Goal: Communication & Community: Participate in discussion

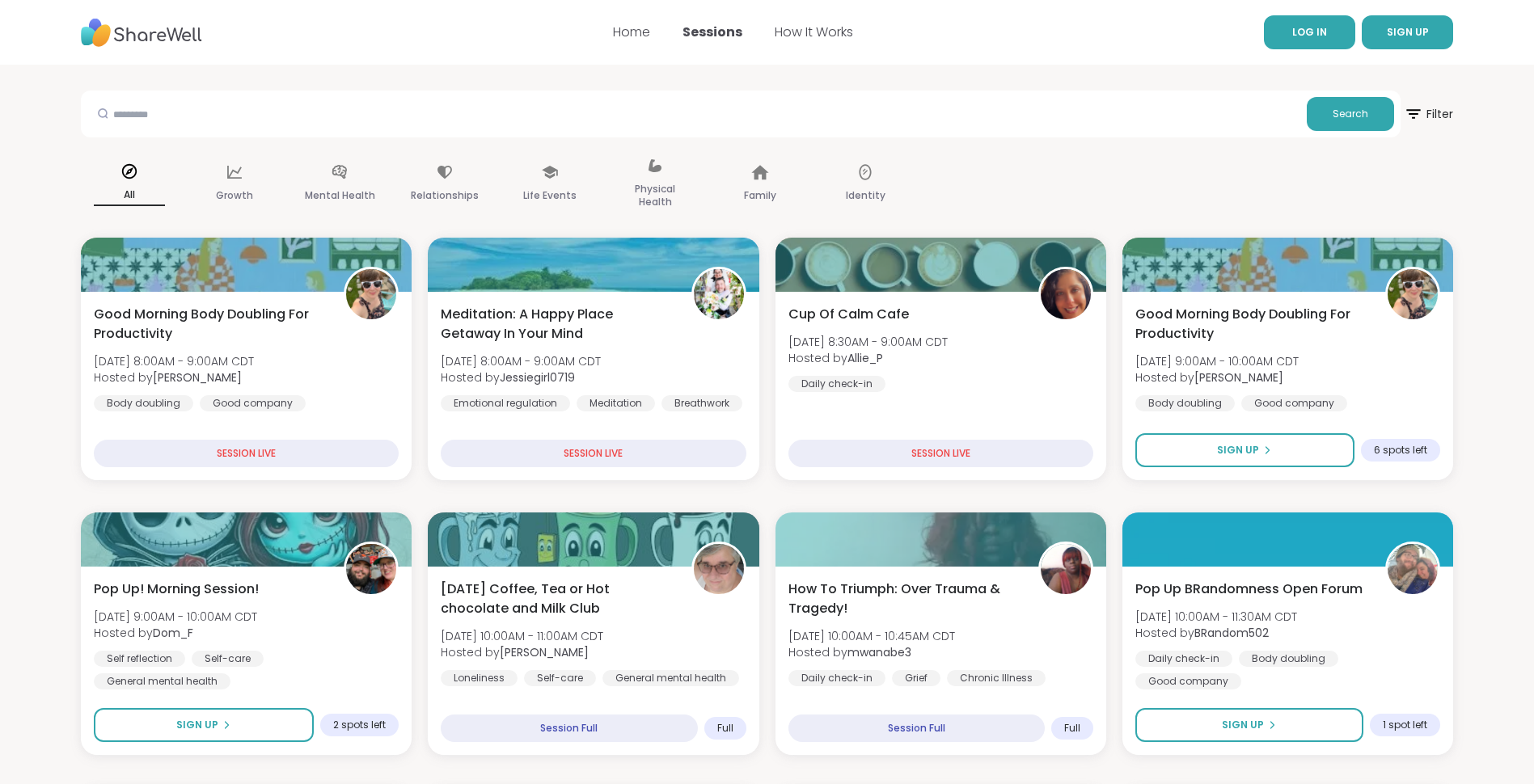
click at [1309, 34] on span "LOG IN" at bounding box center [1309, 32] width 35 height 14
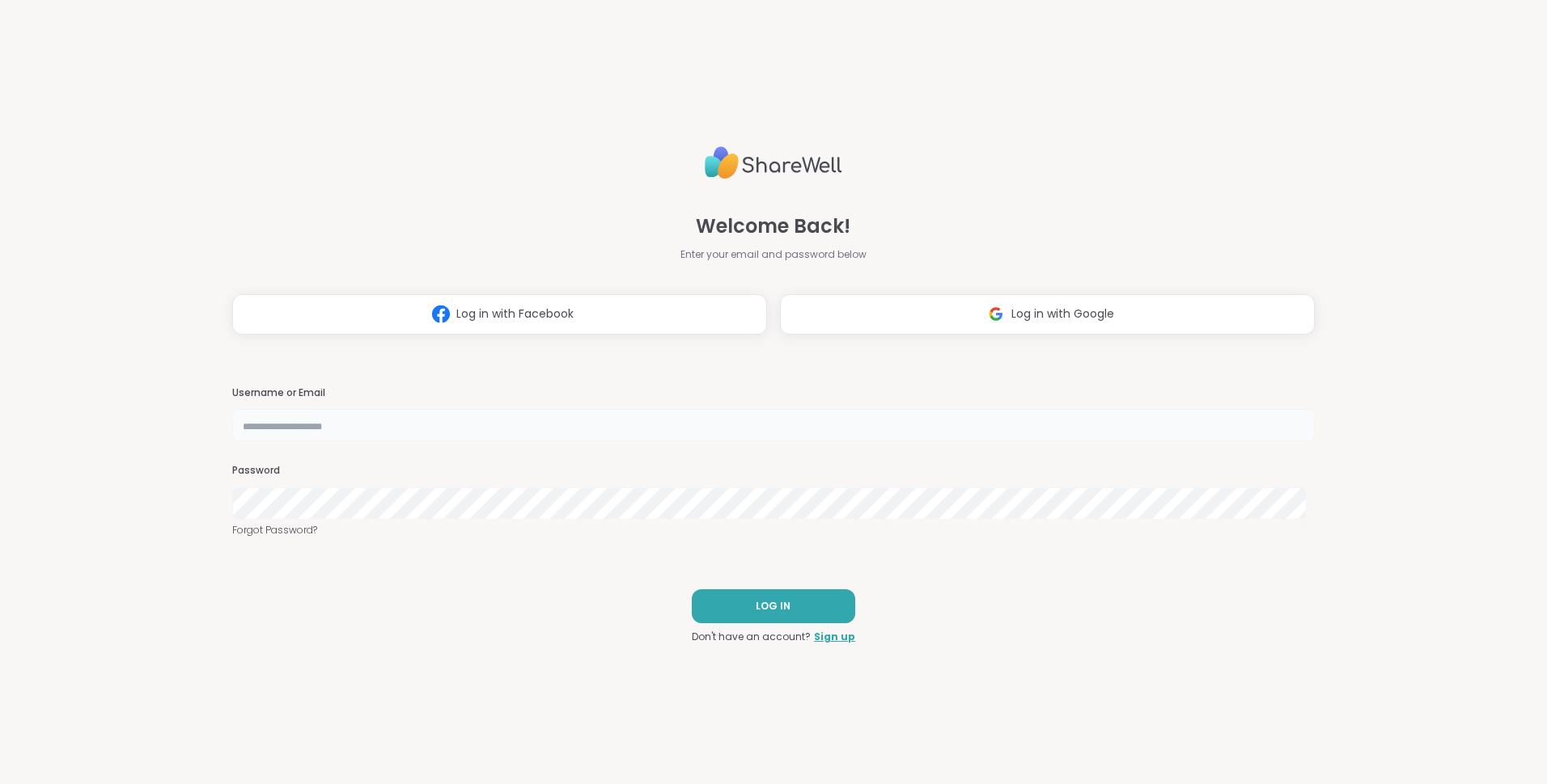
type input "**********"
click at [749, 602] on button "LOG IN" at bounding box center [774, 606] width 164 height 34
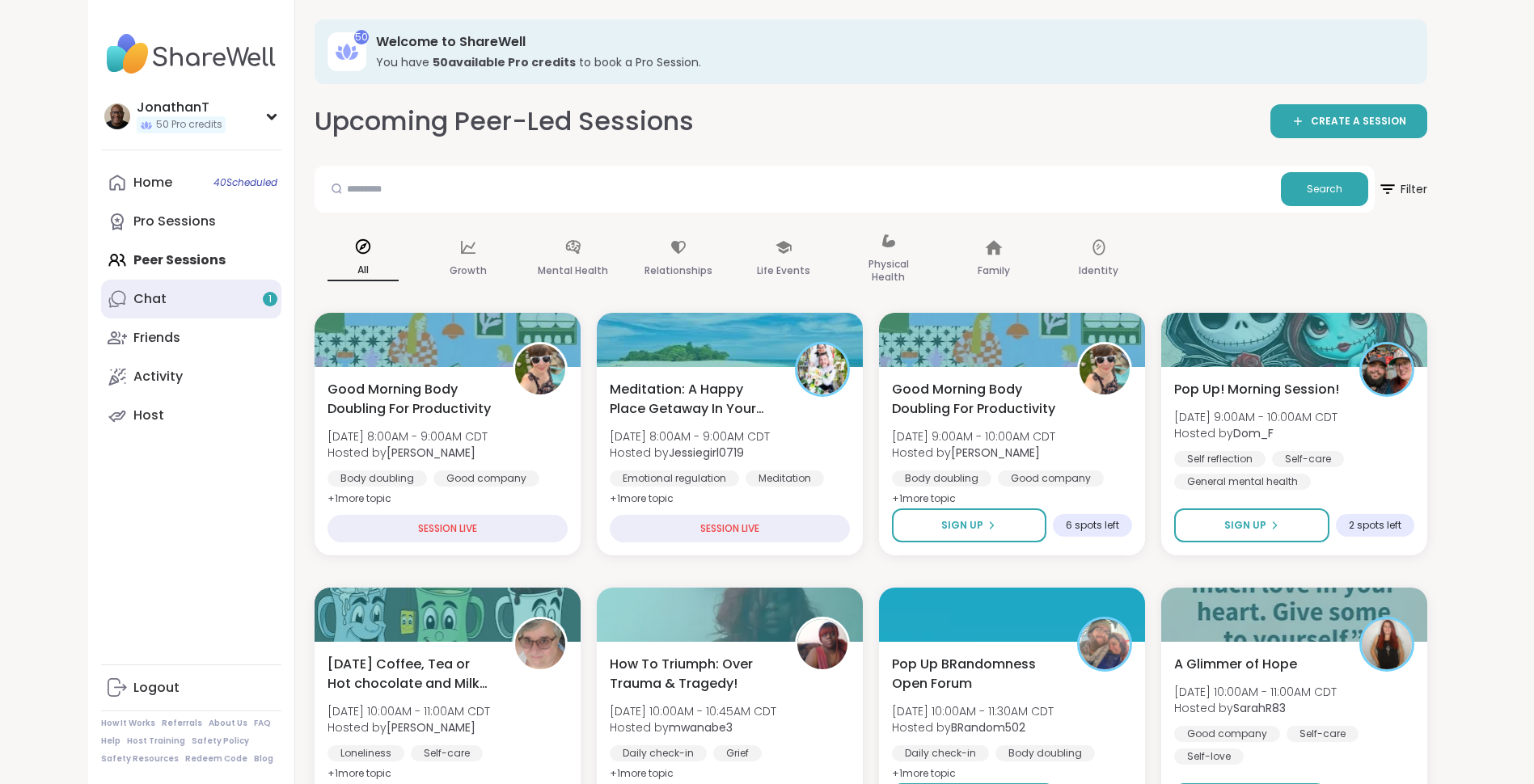
click at [183, 307] on link "Chat 1" at bounding box center [192, 299] width 181 height 39
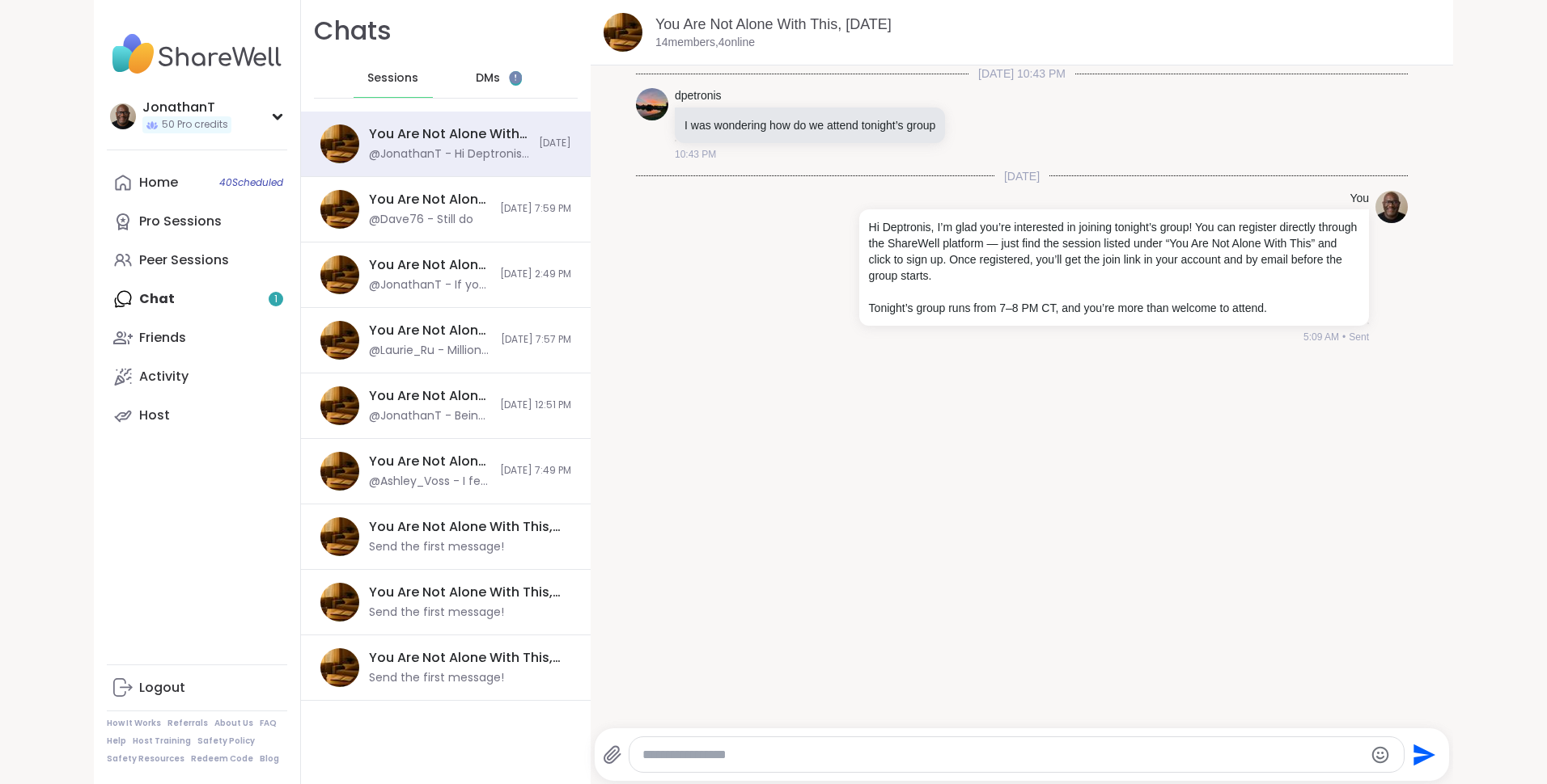
click at [475, 73] on span "DMs" at bounding box center [487, 78] width 24 height 16
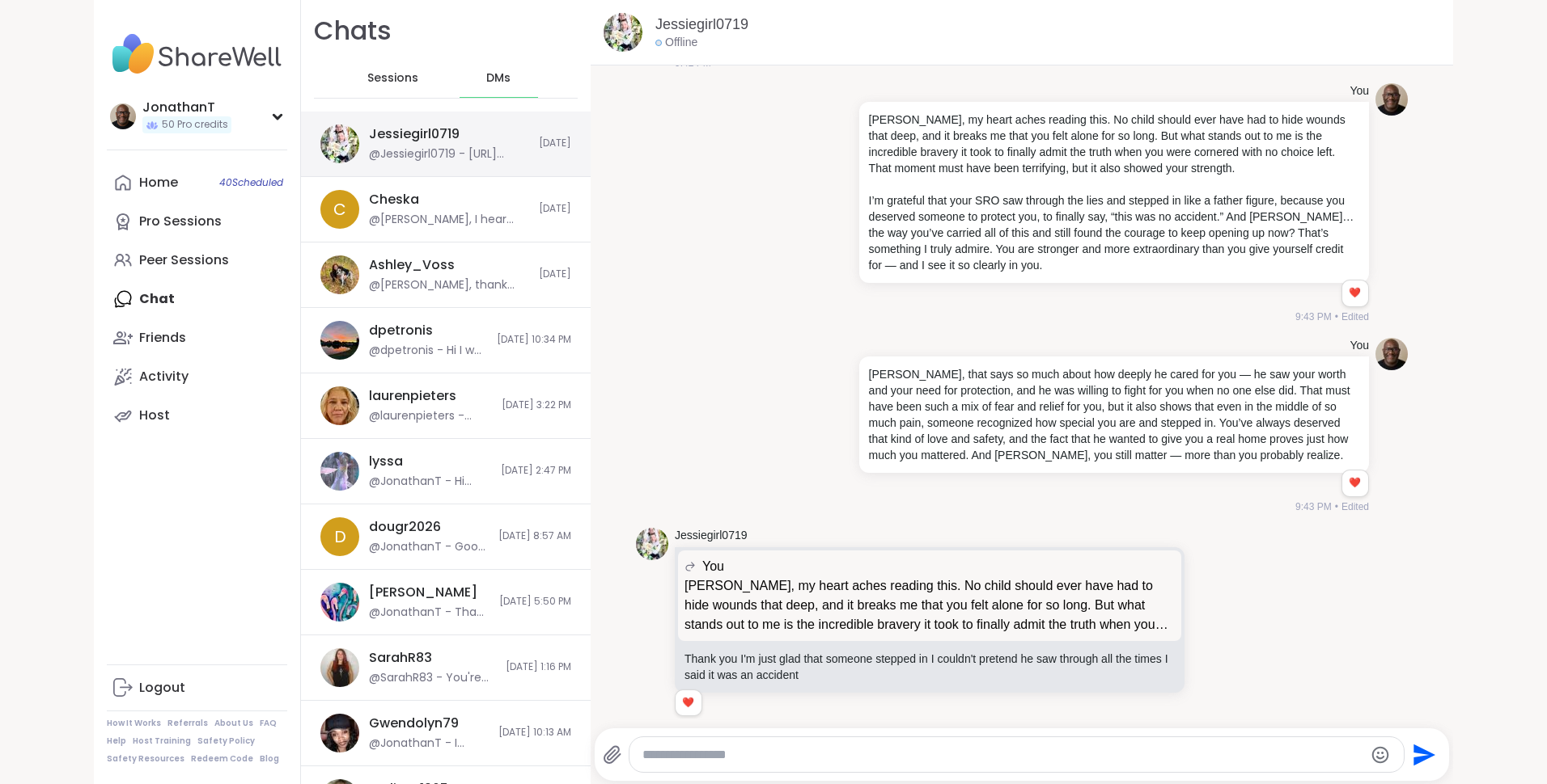
scroll to position [16331, 0]
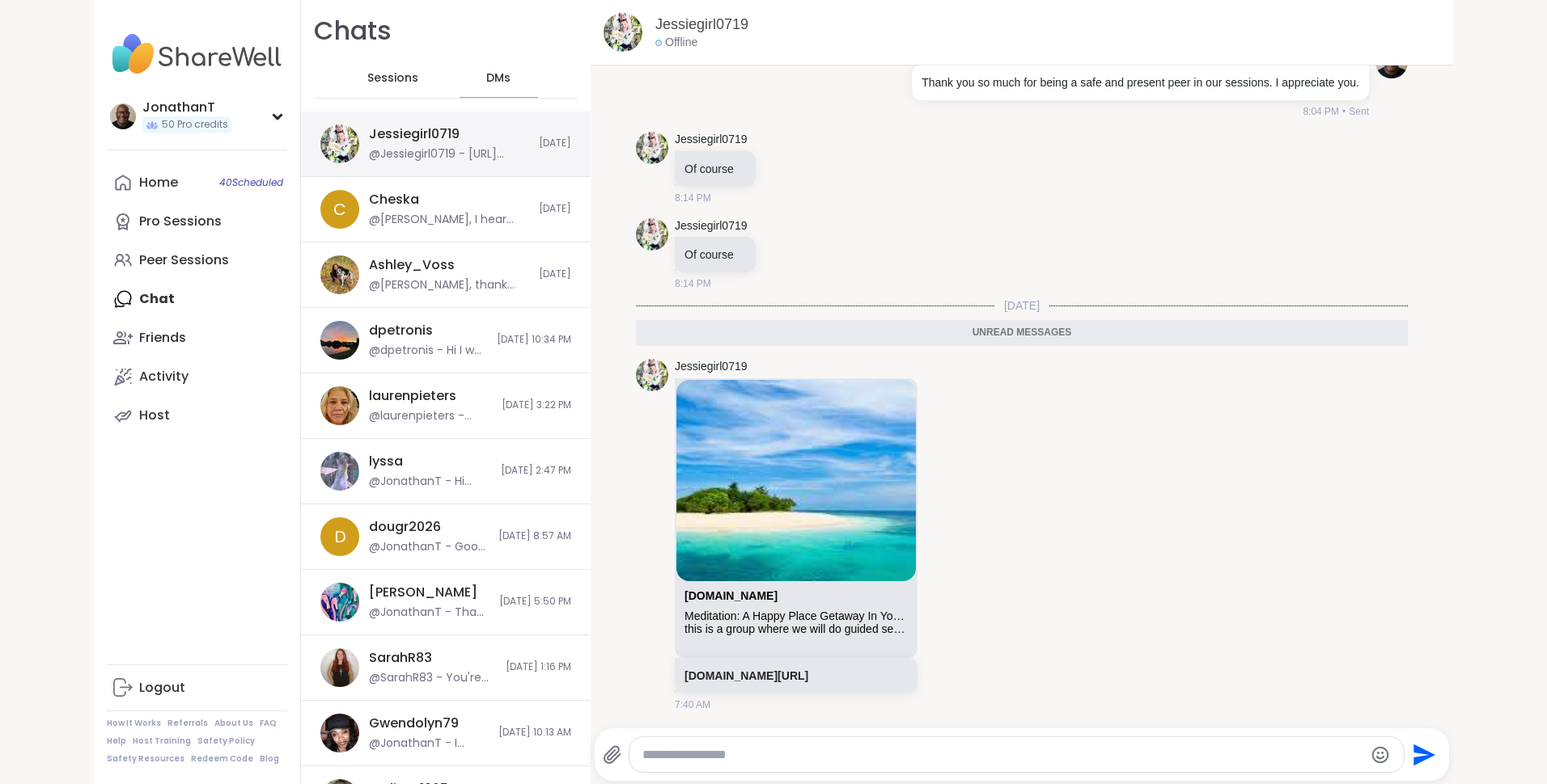
click at [448, 129] on div "Jessiegirl0719" at bounding box center [414, 133] width 90 height 18
click at [808, 670] on link "[DOMAIN_NAME][URL]" at bounding box center [746, 675] width 124 height 13
click at [763, 754] on textarea "Type your message" at bounding box center [1002, 754] width 720 height 16
click at [656, 743] on div at bounding box center [1016, 754] width 774 height 35
click at [664, 754] on textarea "Type your message" at bounding box center [1002, 754] width 720 height 16
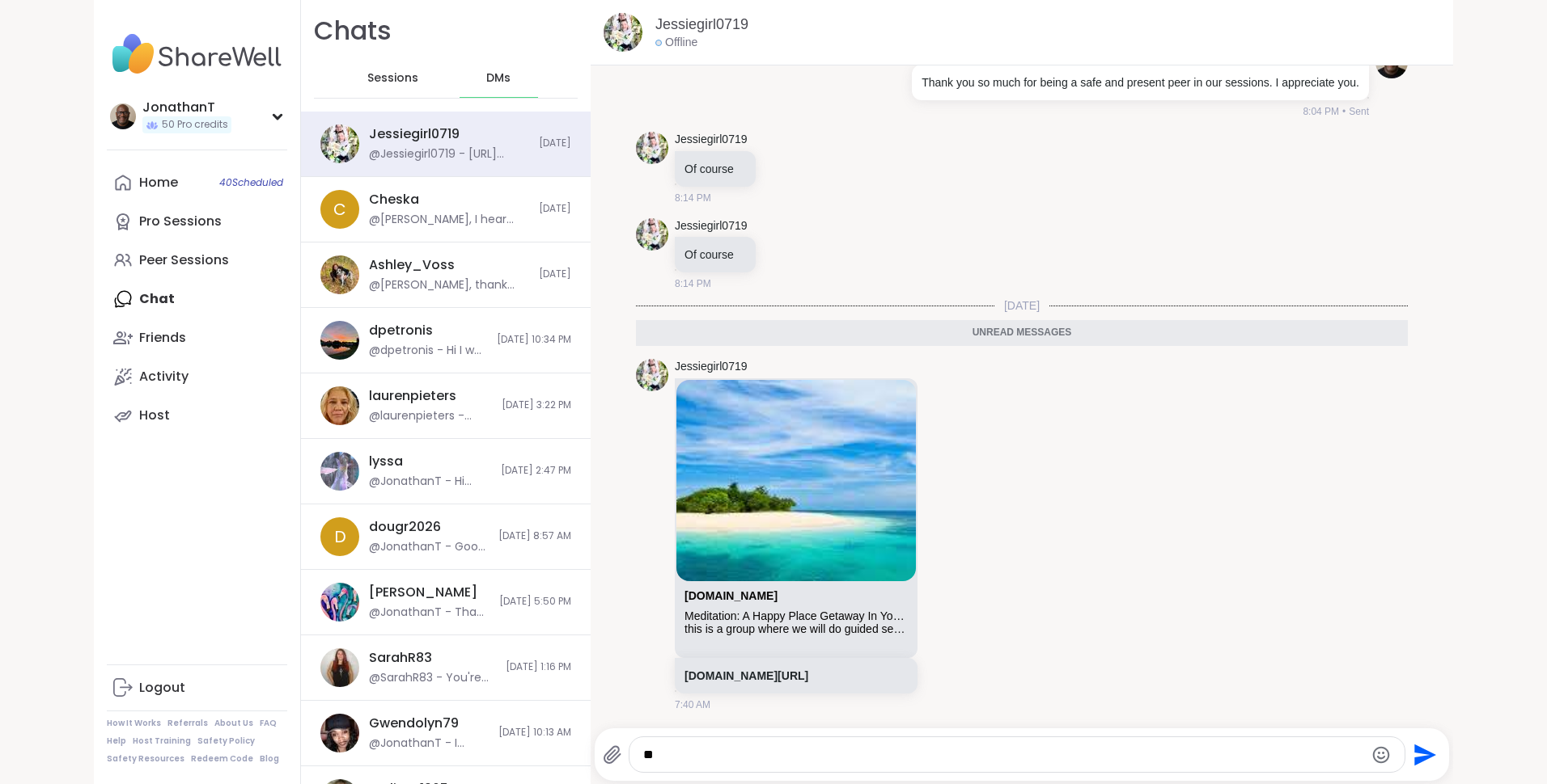
type textarea "*"
click at [1018, 752] on textarea "**********" at bounding box center [1003, 754] width 720 height 16
type textarea "**********"
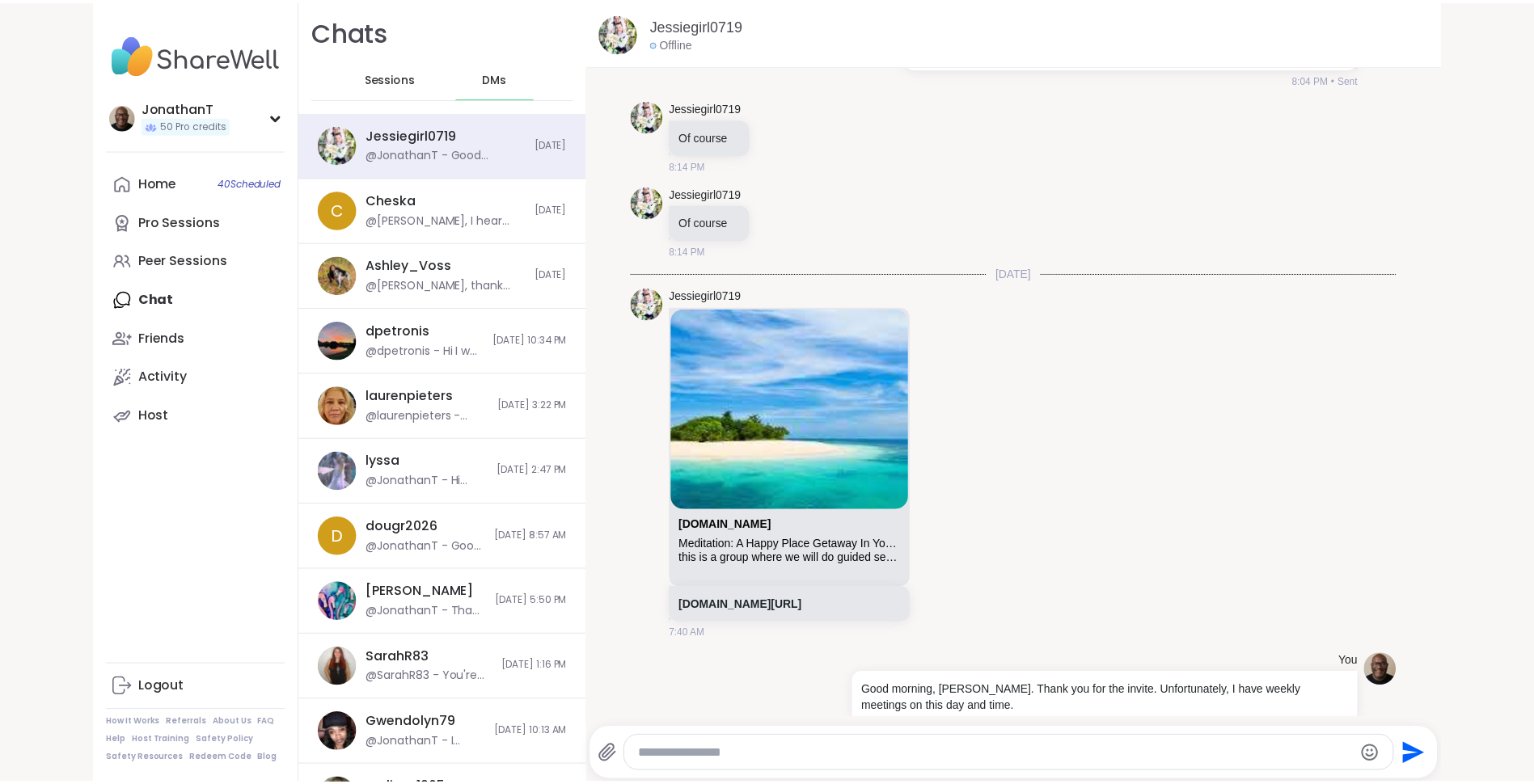
scroll to position [16395, 0]
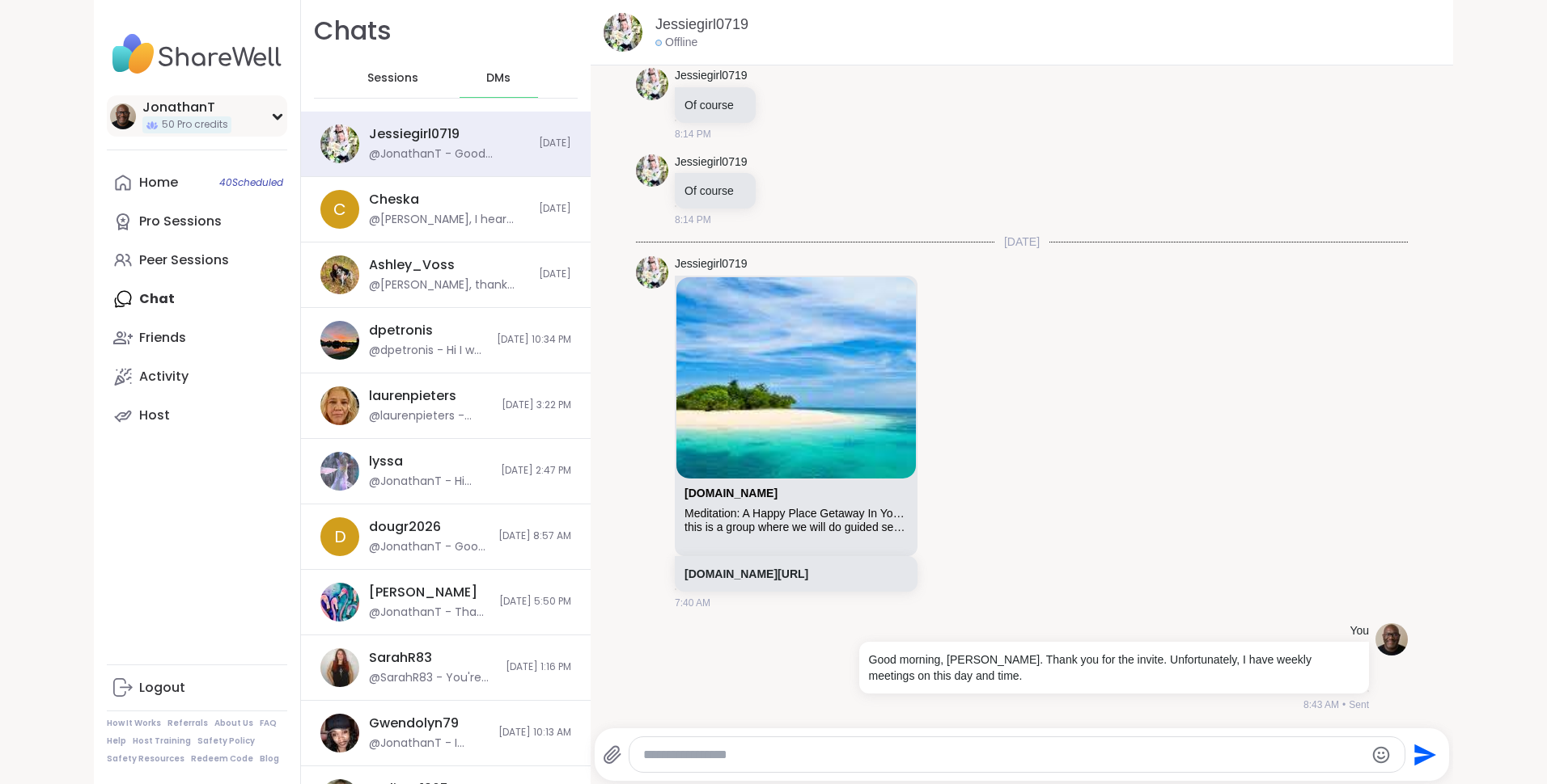
click at [161, 107] on div "JonathanT" at bounding box center [187, 107] width 89 height 18
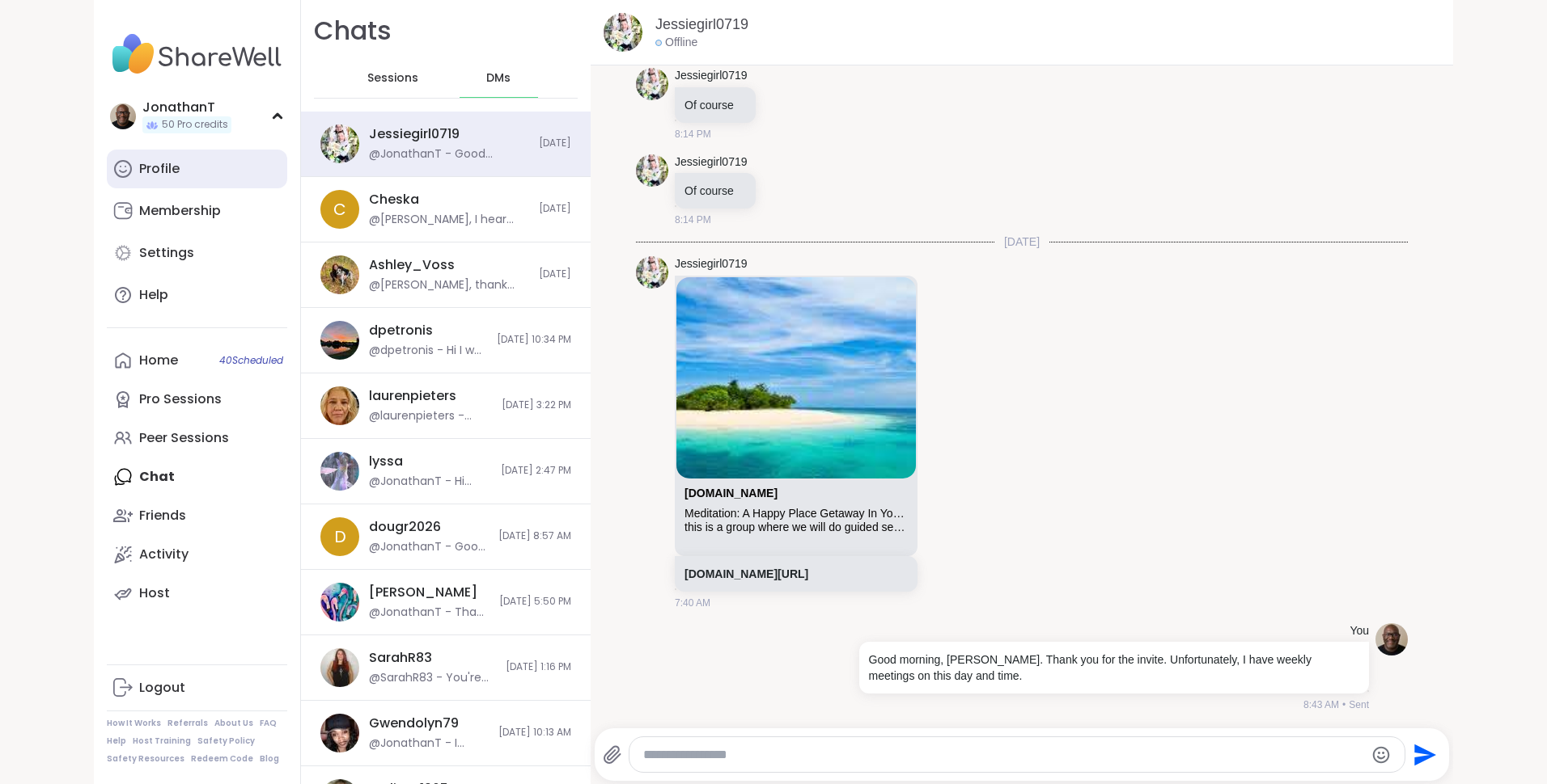
click at [168, 162] on div "Profile" at bounding box center [160, 169] width 41 height 18
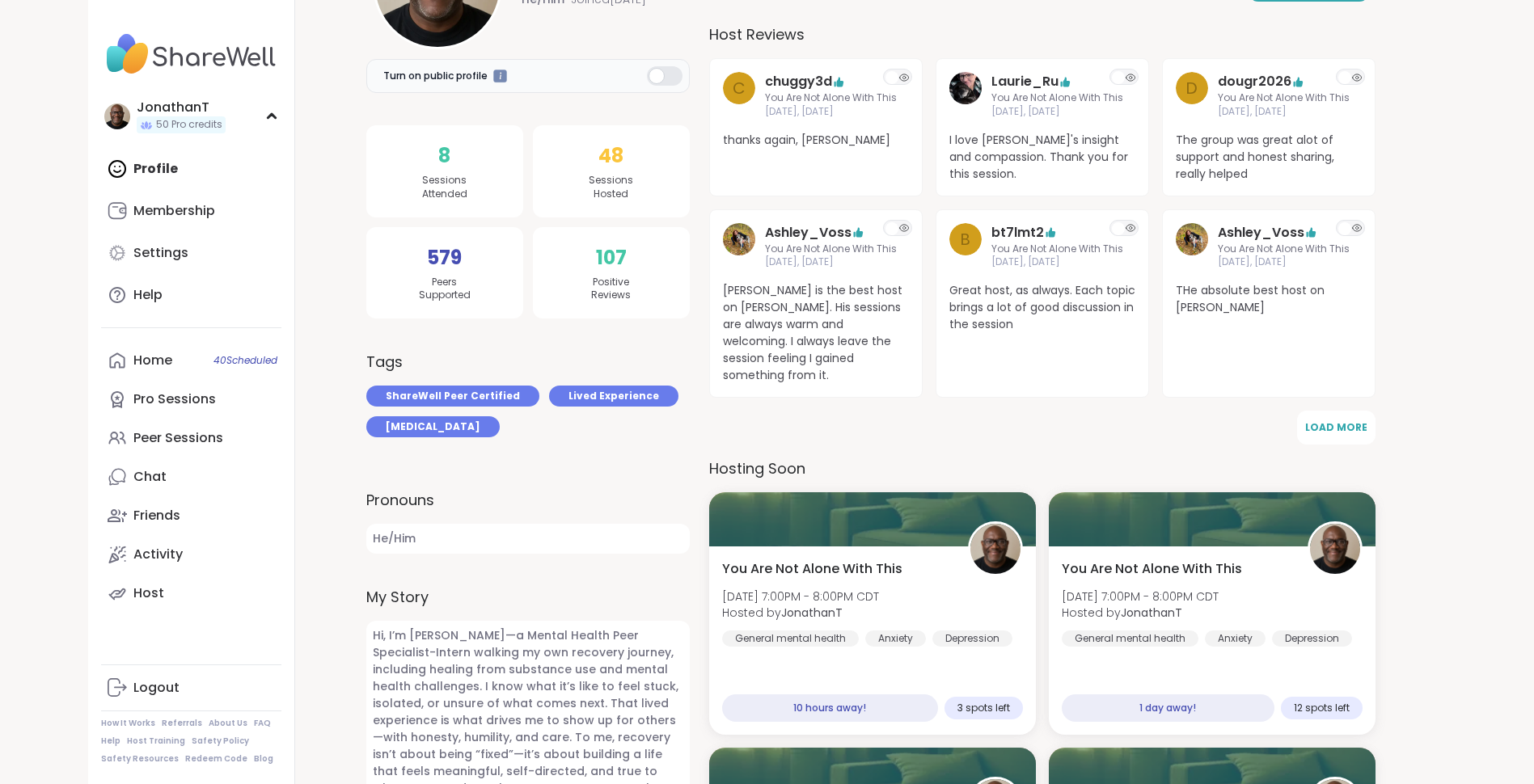
scroll to position [320, 0]
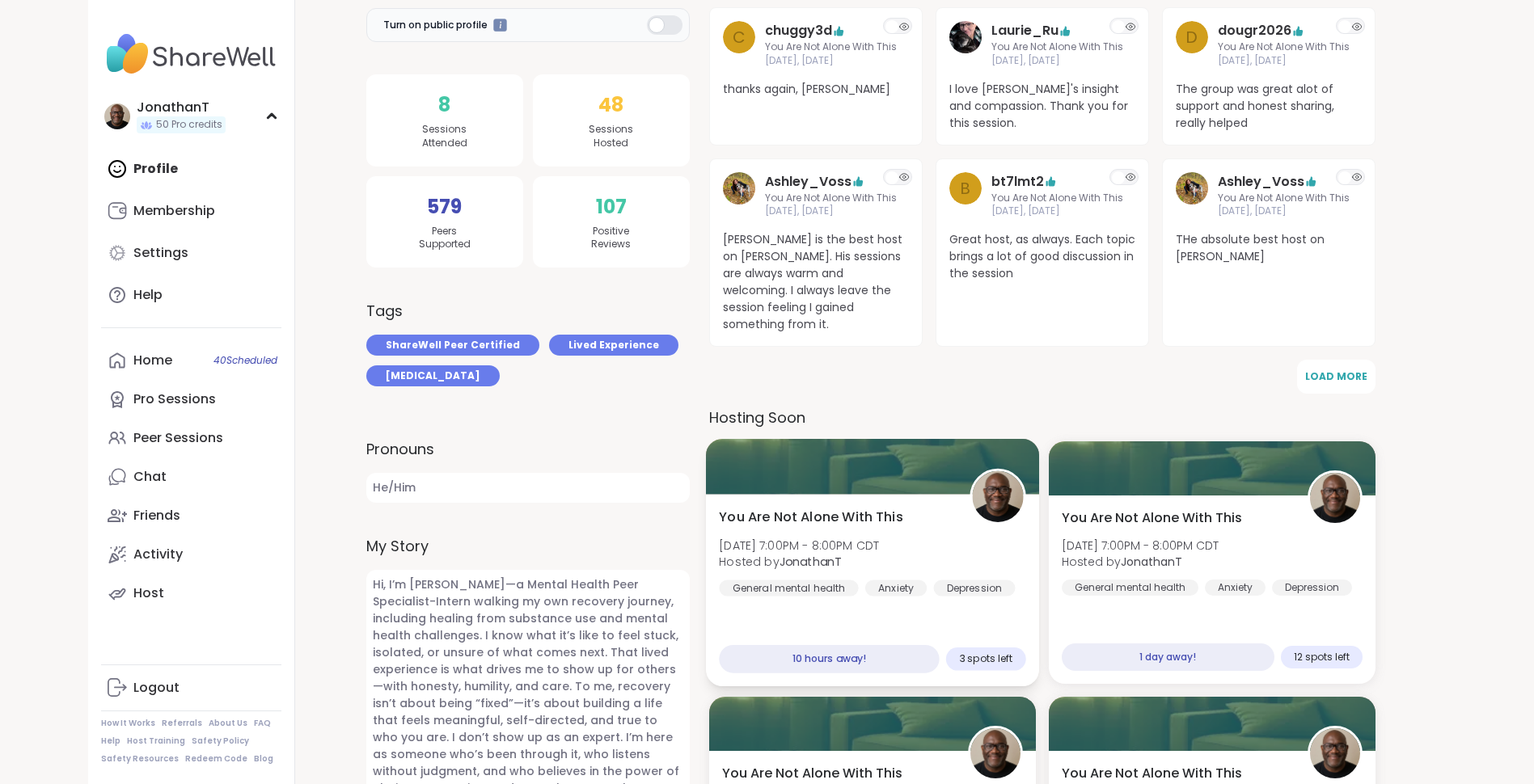
click at [870, 508] on span "You Are Not Alone With This" at bounding box center [810, 517] width 183 height 19
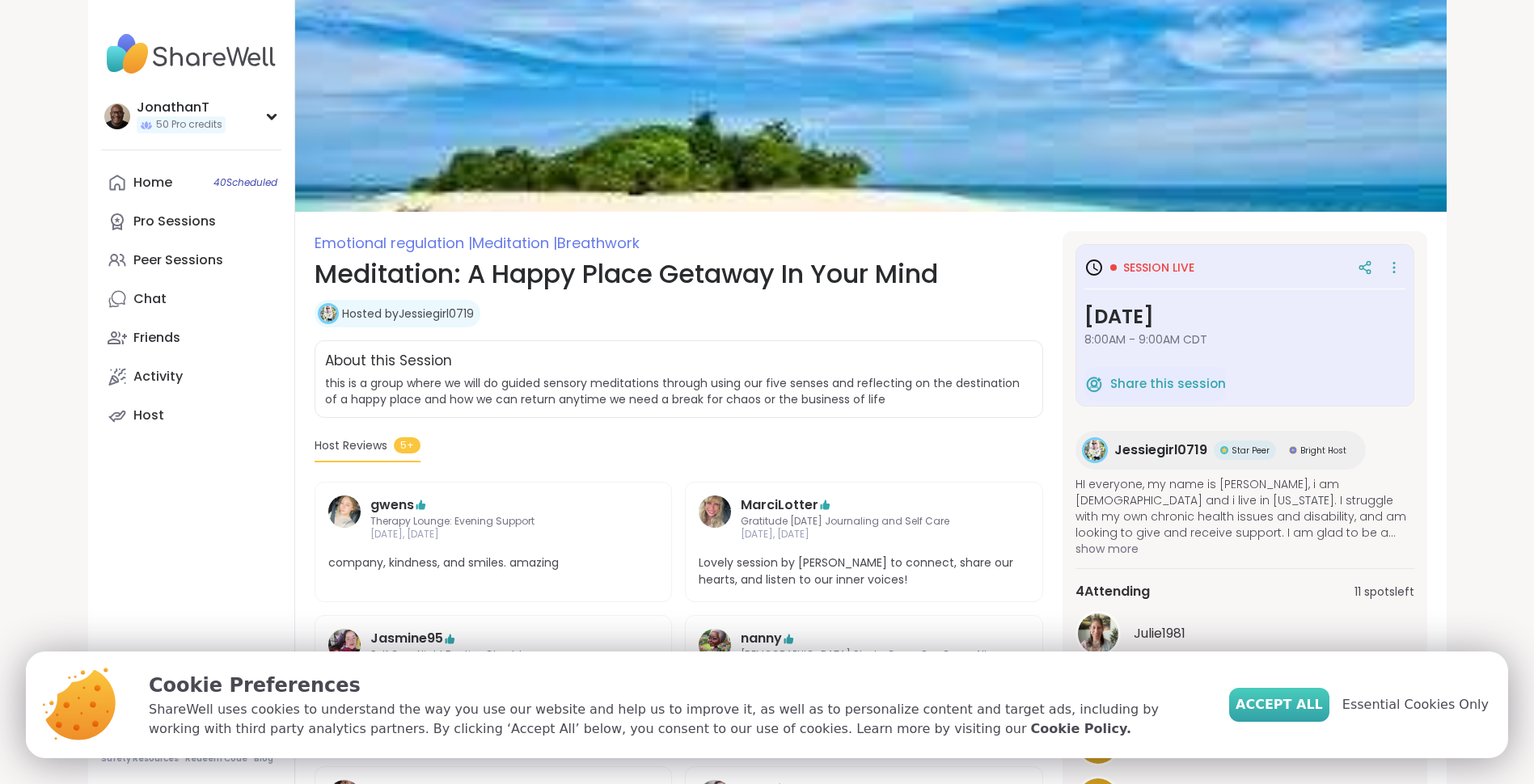
click at [1297, 700] on span "Accept All" at bounding box center [1279, 705] width 87 height 19
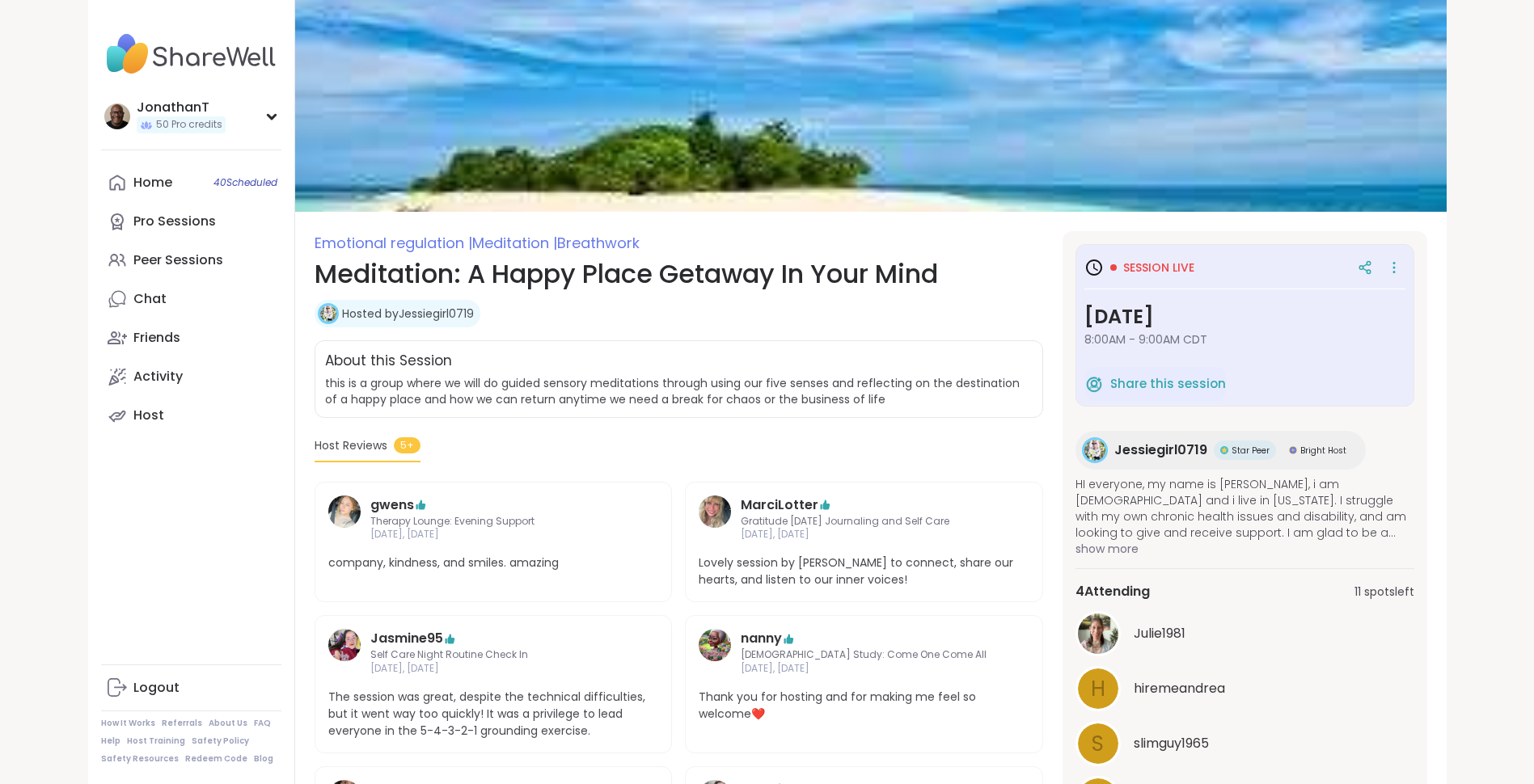
click at [426, 309] on link "Hosted by Jessiegirl0719" at bounding box center [408, 313] width 132 height 16
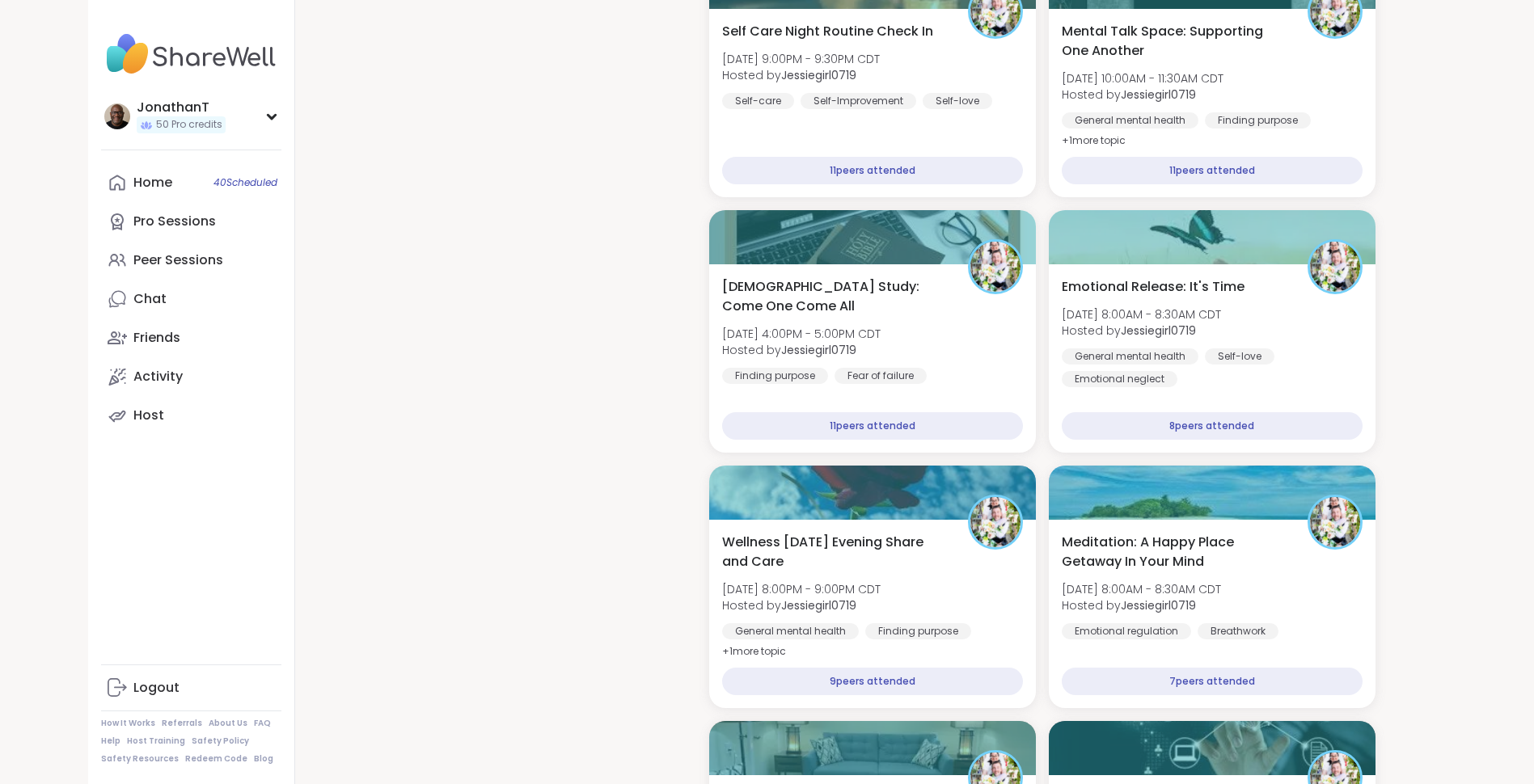
scroll to position [3021, 0]
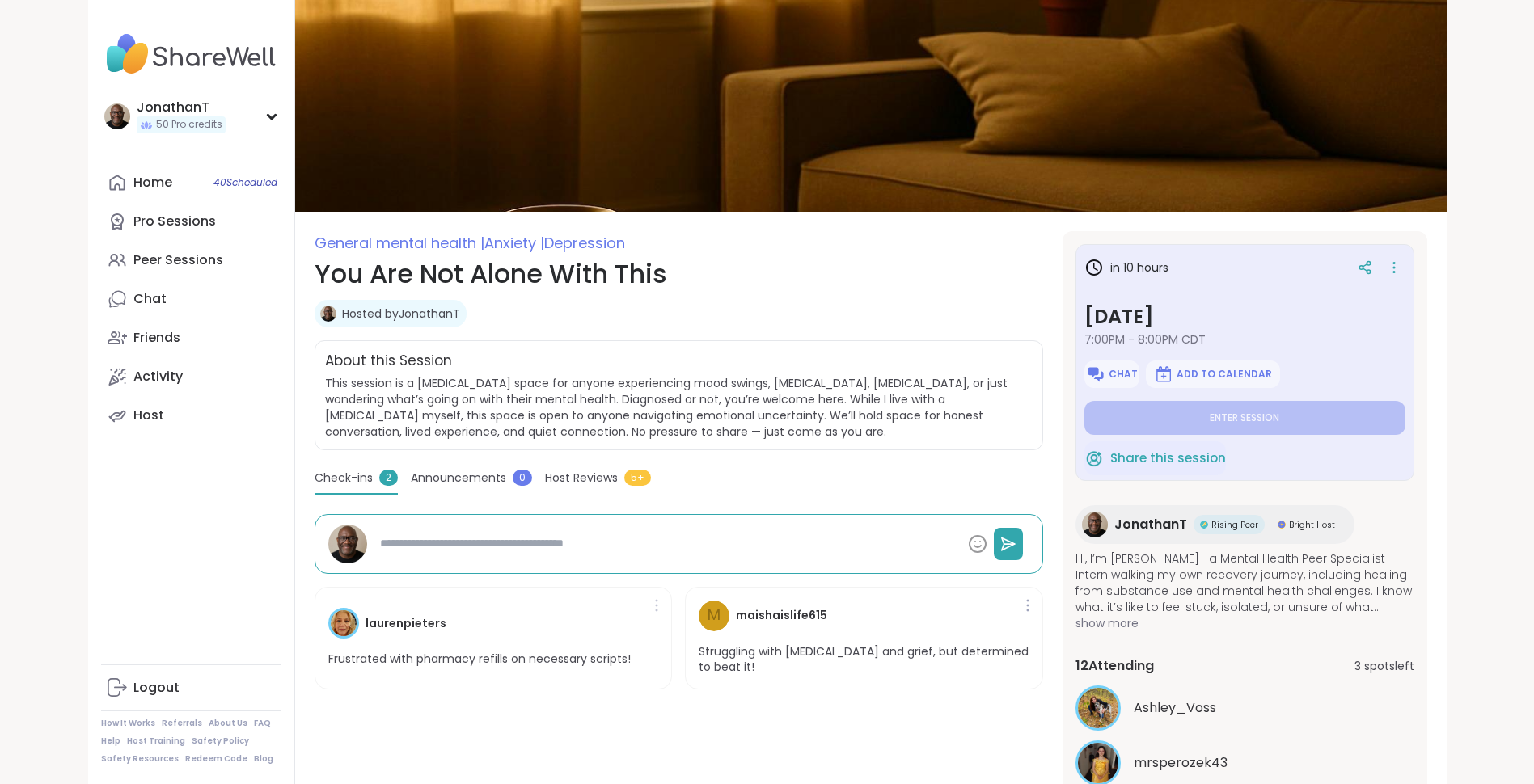
click at [660, 606] on div at bounding box center [656, 605] width 16 height 26
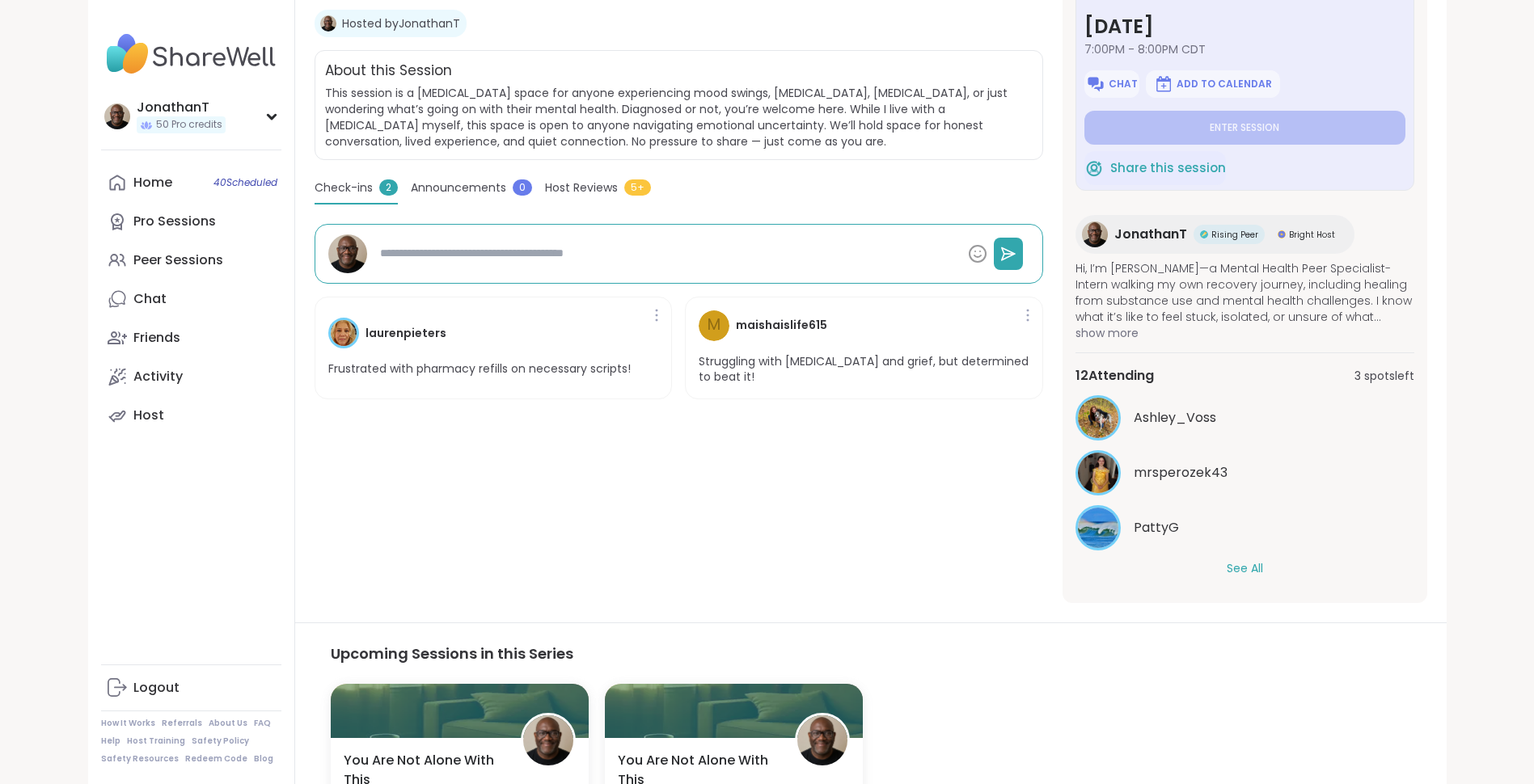
click at [1264, 562] on div "See All" at bounding box center [1244, 569] width 339 height 17
click at [1249, 563] on button "See All" at bounding box center [1244, 569] width 36 height 17
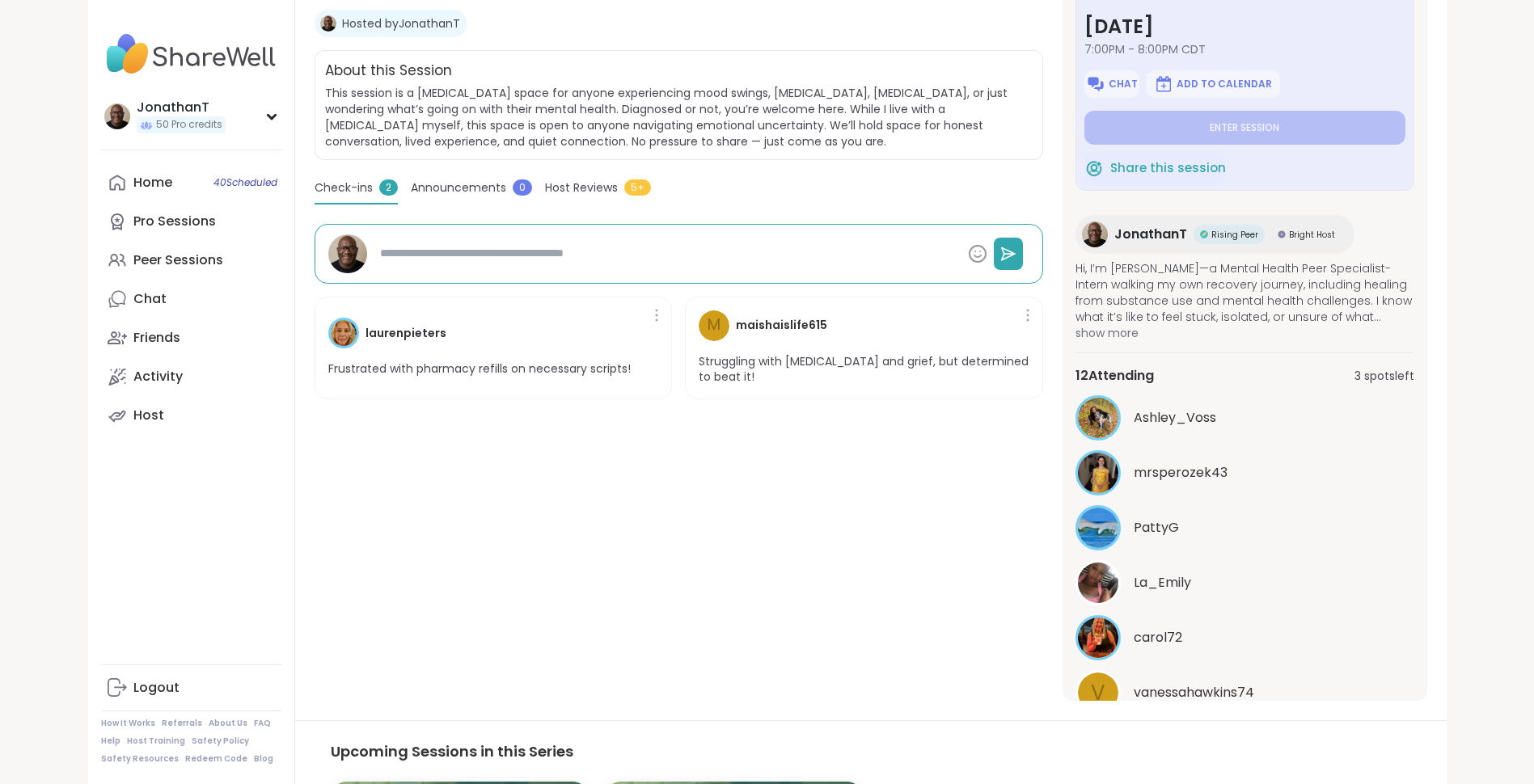
type textarea "*"
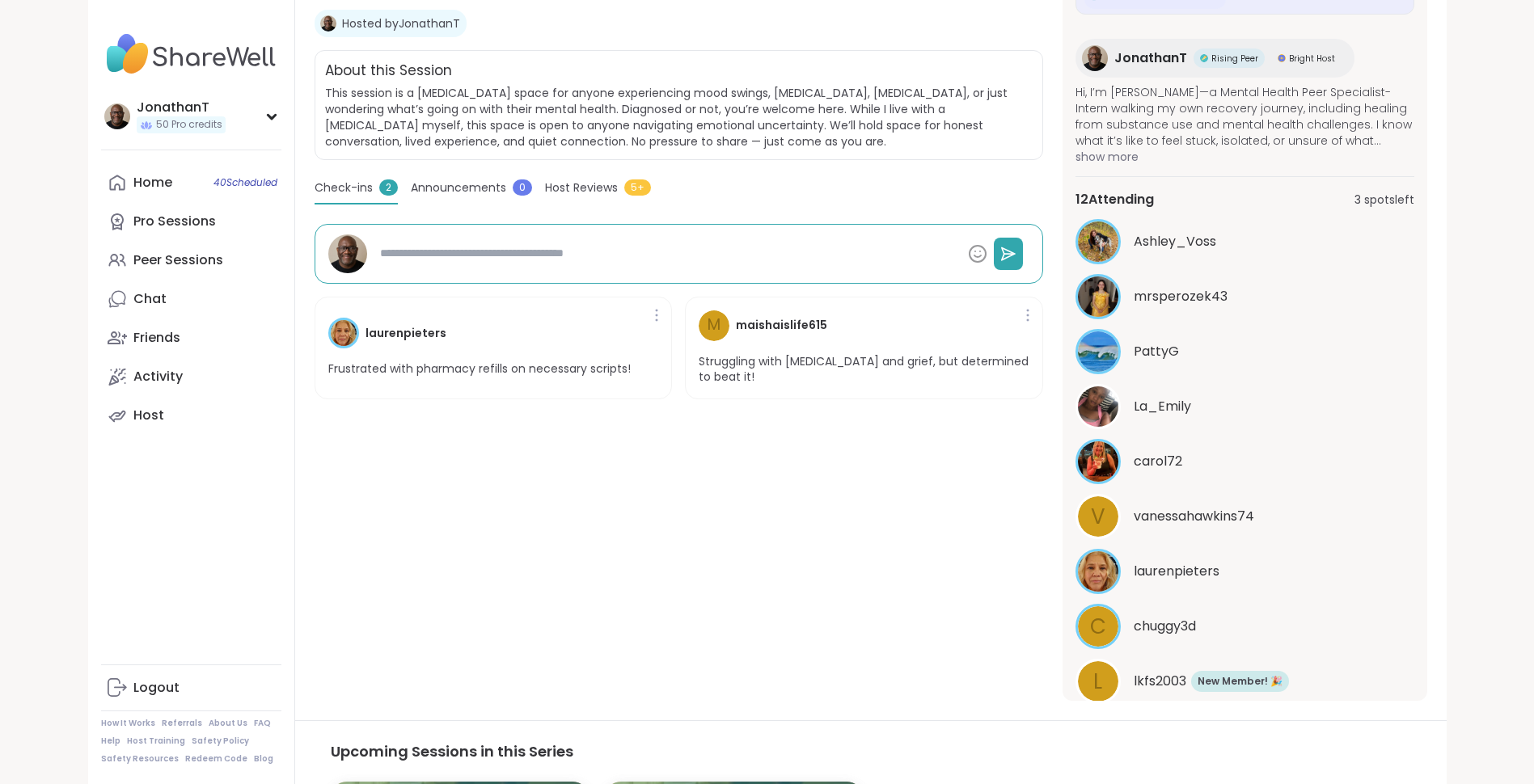
scroll to position [0, 0]
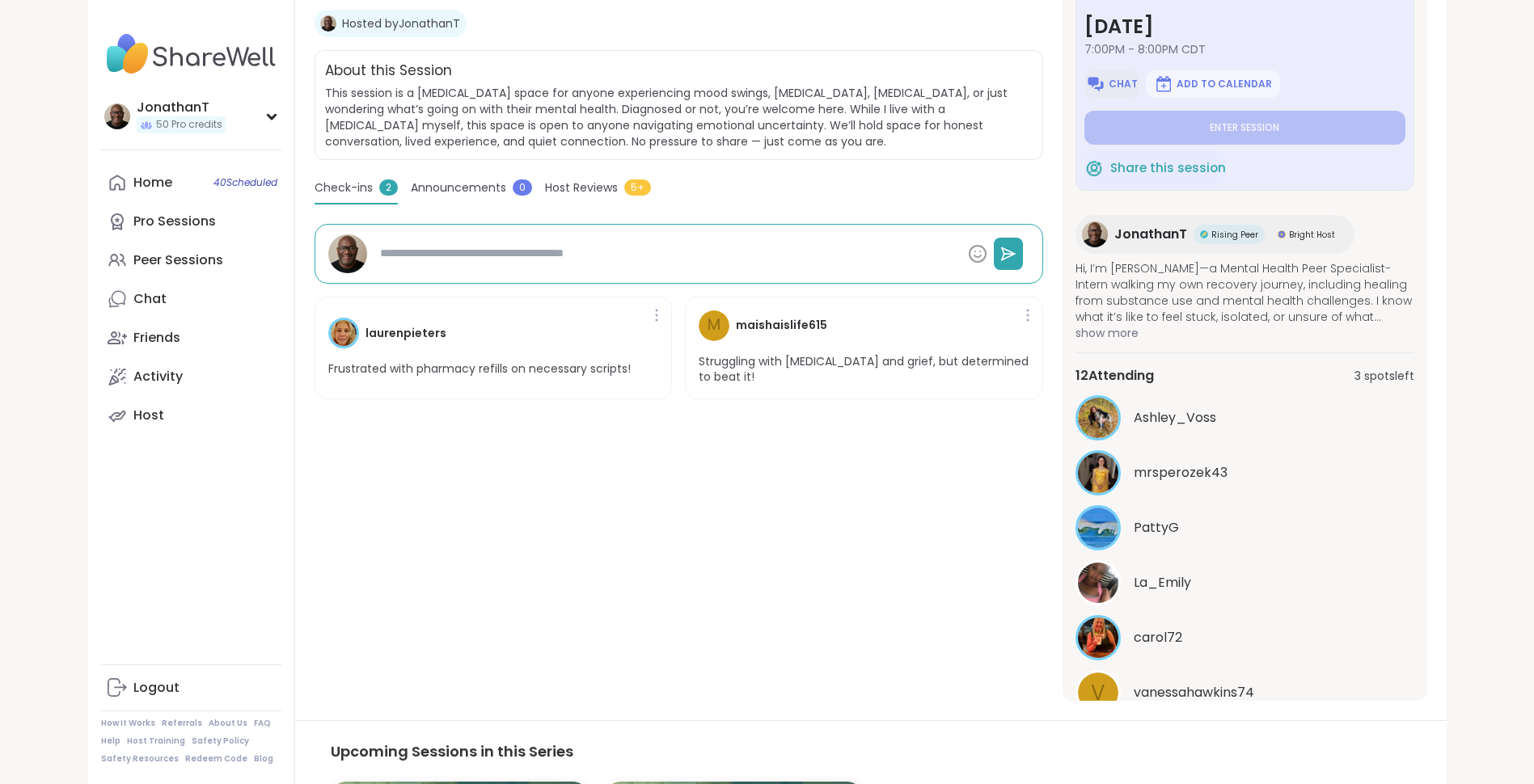
click at [1102, 80] on img at bounding box center [1096, 84] width 19 height 19
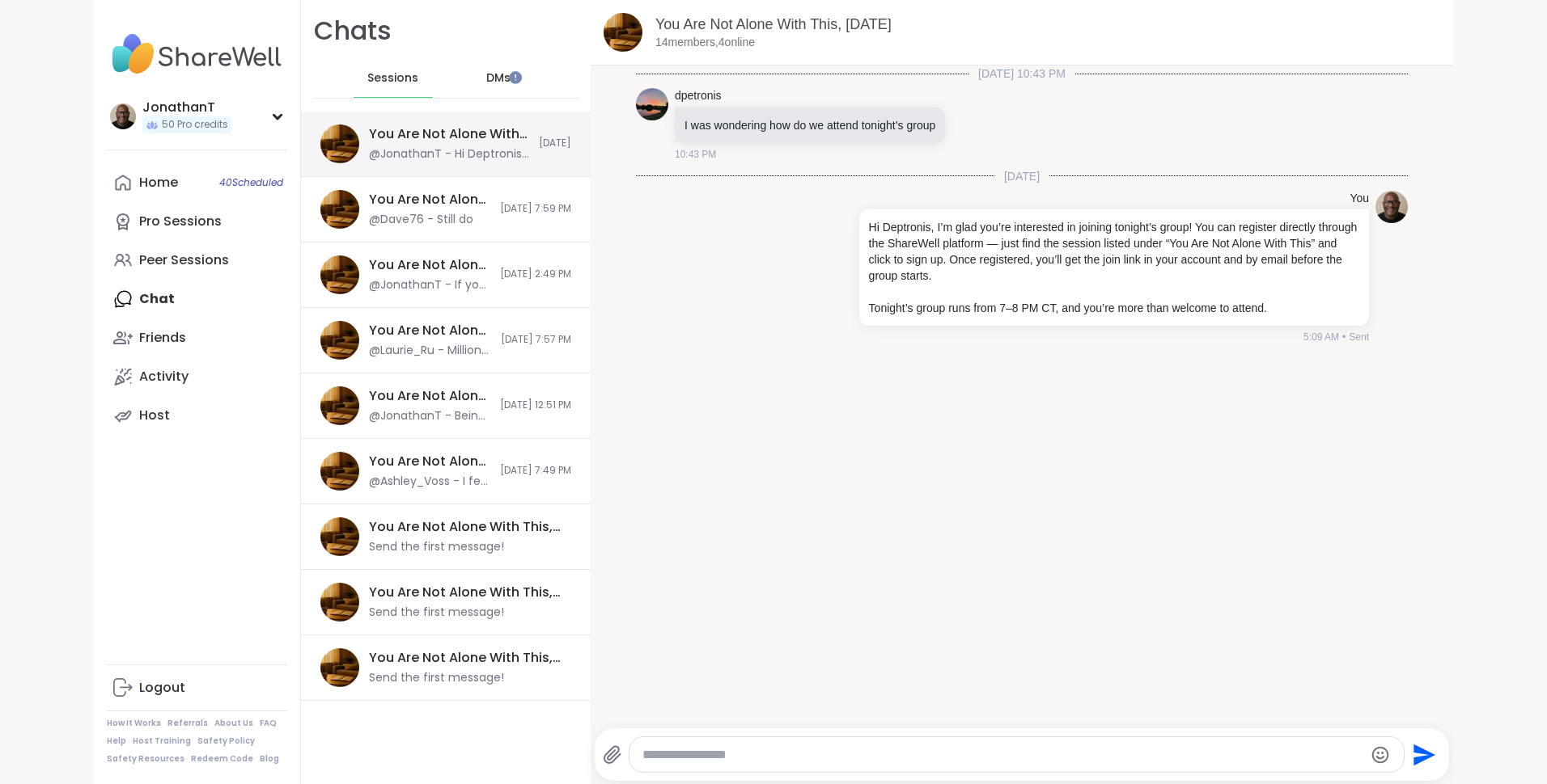
click at [480, 139] on div "You Are Not Alone With This, [DATE]" at bounding box center [449, 133] width 160 height 18
click at [466, 192] on div "You Are Not Alone With This, Sep 07 @Dave76 - Still do 9/7/2025, 7:59 PM" at bounding box center [445, 210] width 290 height 66
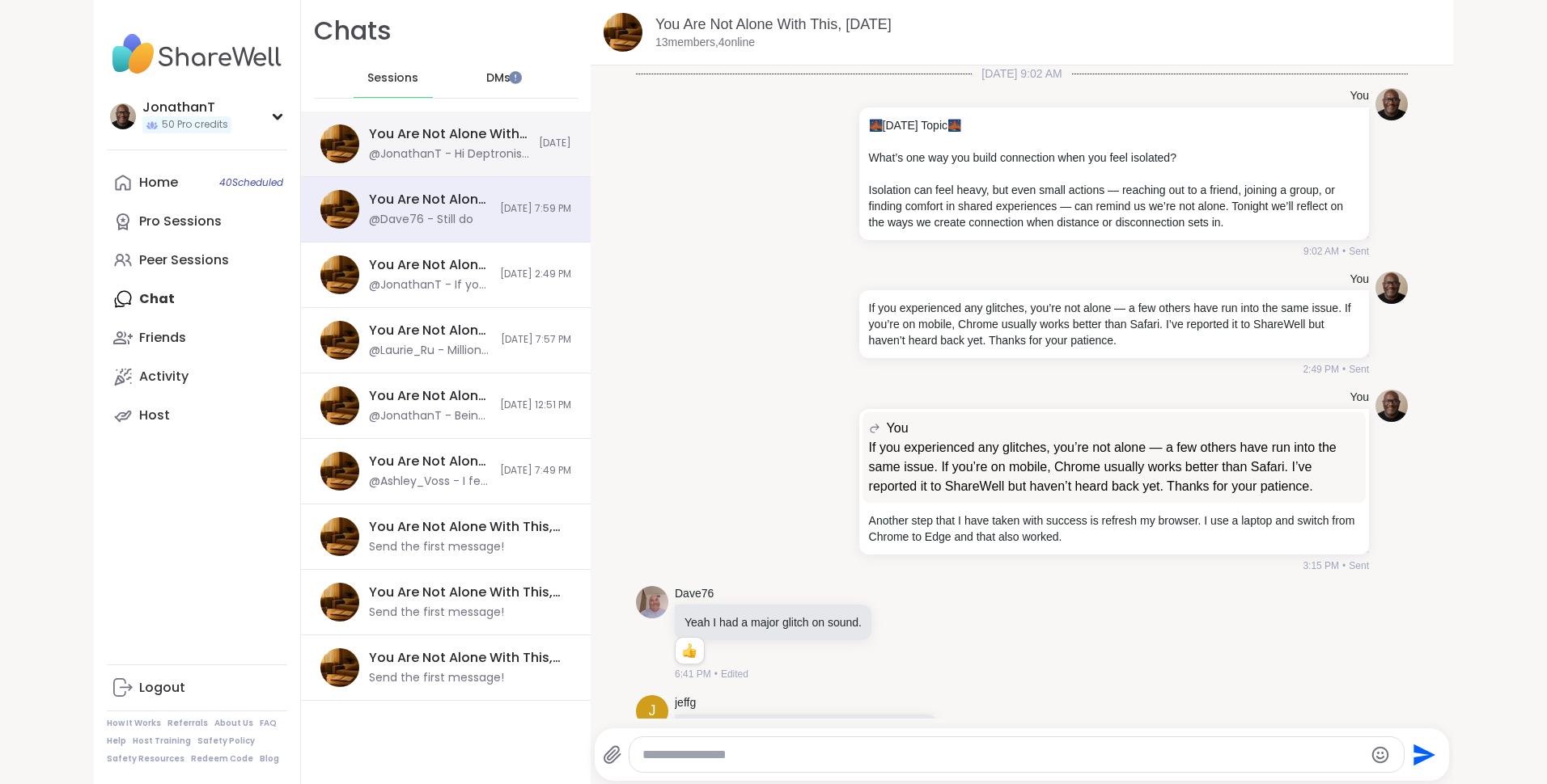
click at [450, 137] on div "You Are Not Alone With This, [DATE]" at bounding box center [449, 133] width 160 height 18
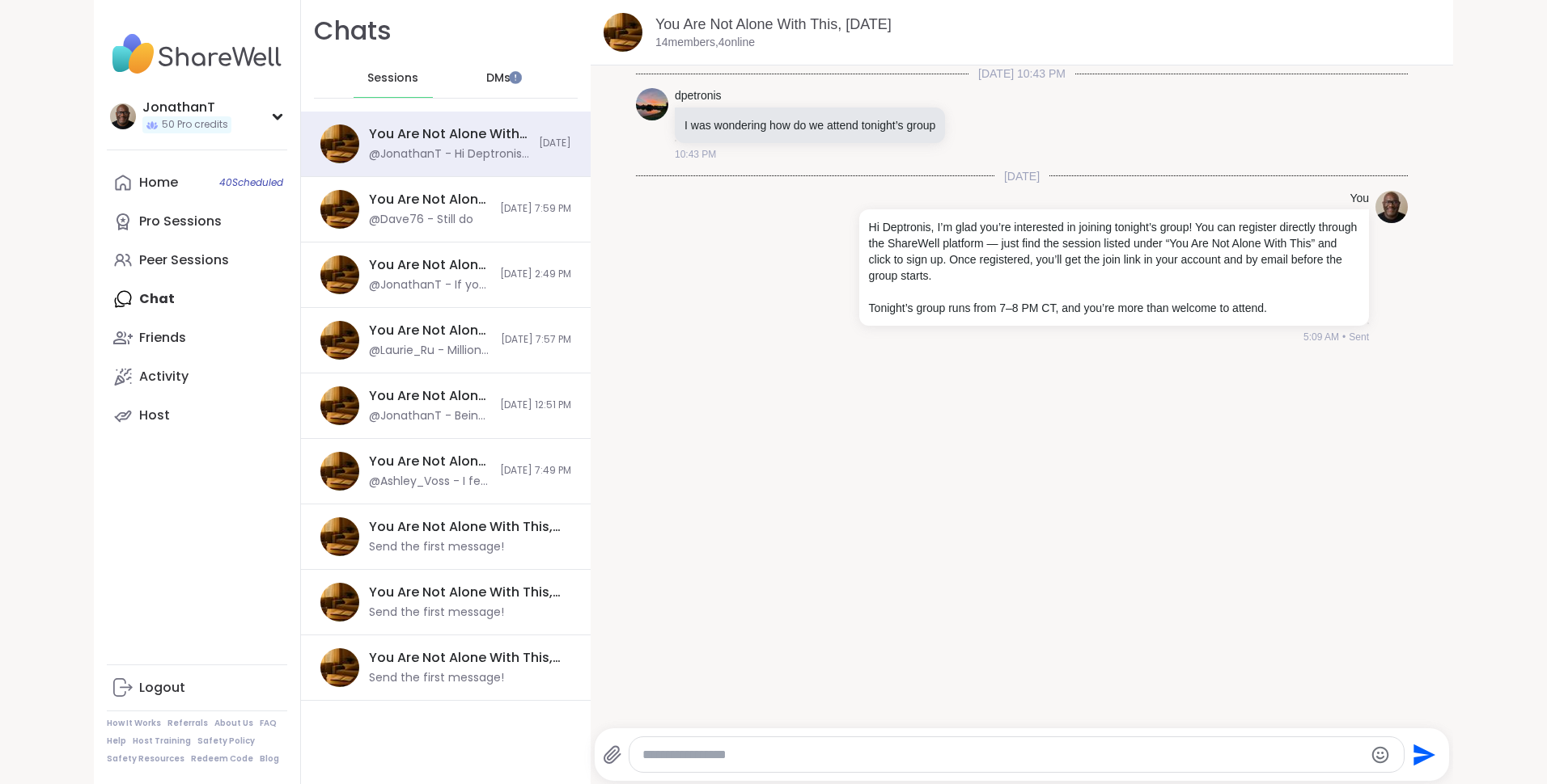
click at [1014, 751] on textarea "Type your message" at bounding box center [1002, 754] width 720 height 16
paste textarea "**********"
type textarea "**********"
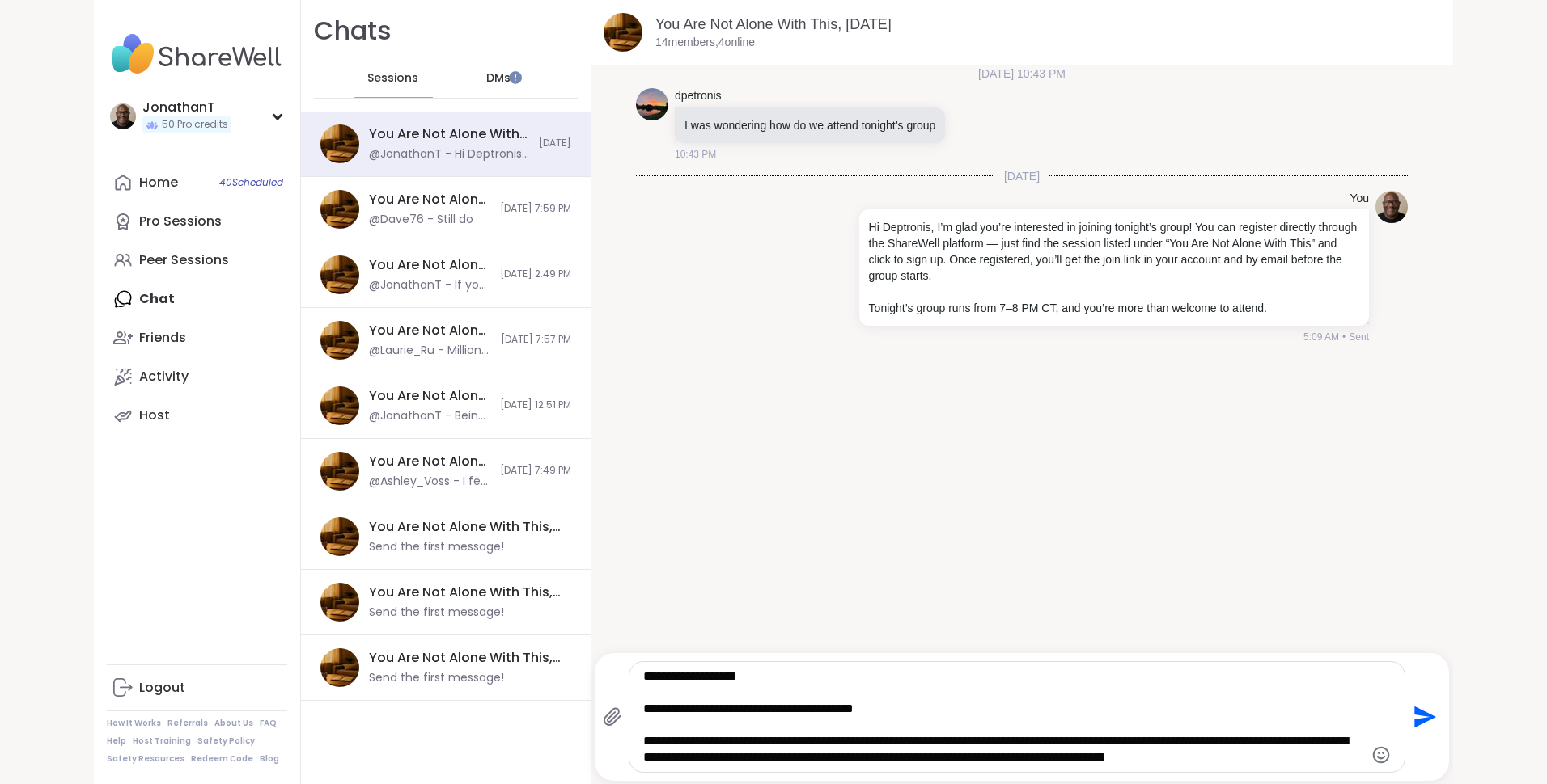
click at [1416, 717] on icon "Send" at bounding box center [1423, 716] width 26 height 26
